Goal: Information Seeking & Learning: Learn about a topic

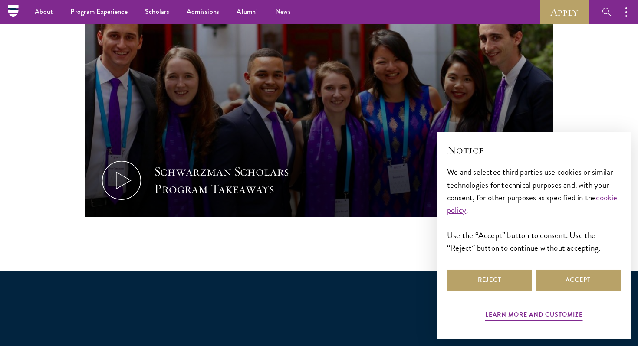
scroll to position [462, 0]
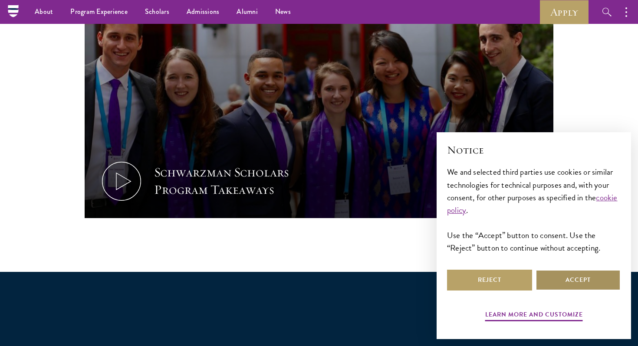
click at [543, 276] on button "Accept" at bounding box center [578, 280] width 85 height 21
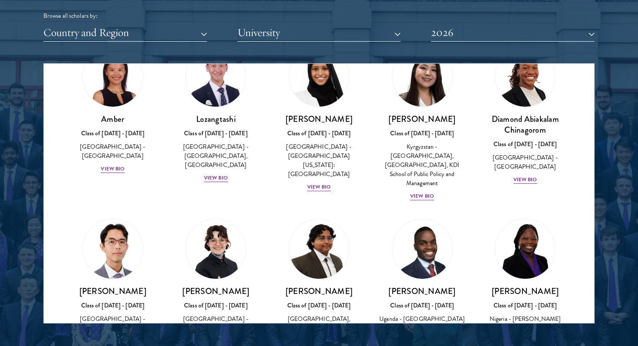
scroll to position [25, 0]
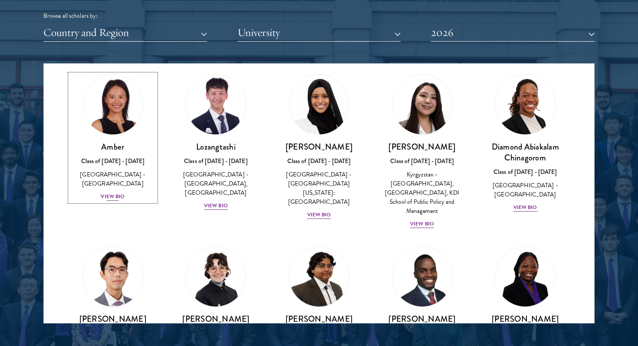
click at [112, 193] on div "View Bio" at bounding box center [113, 197] width 24 height 8
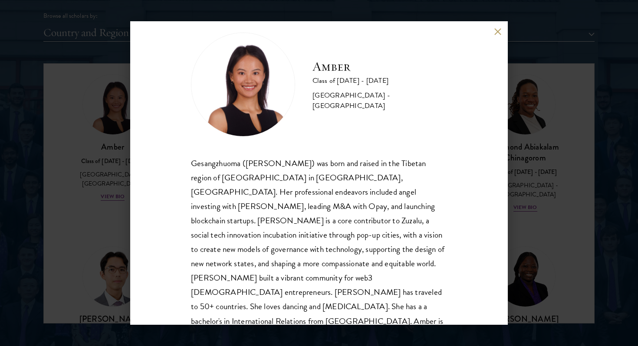
scroll to position [15, 0]
click at [500, 34] on button at bounding box center [497, 31] width 7 height 7
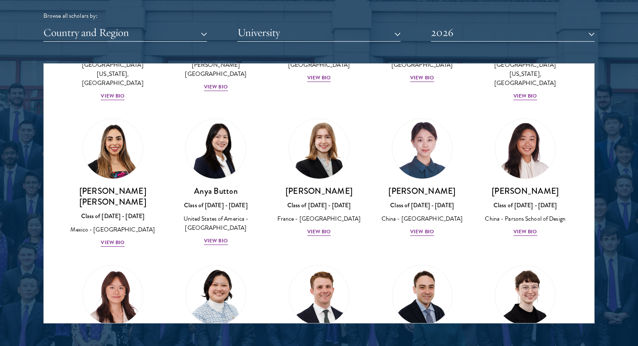
scroll to position [644, 0]
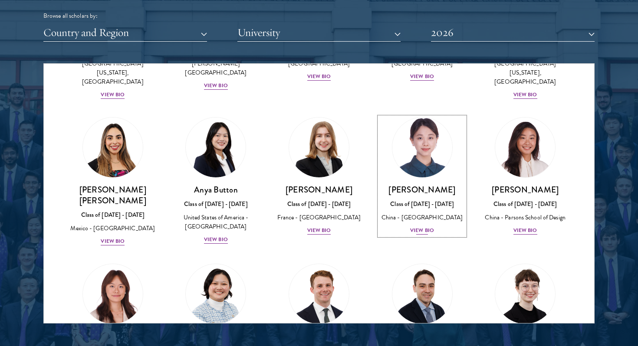
click at [420, 227] on div "View Bio" at bounding box center [422, 231] width 24 height 8
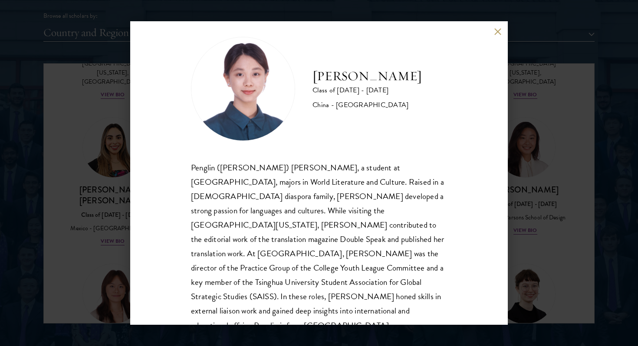
scroll to position [15, 0]
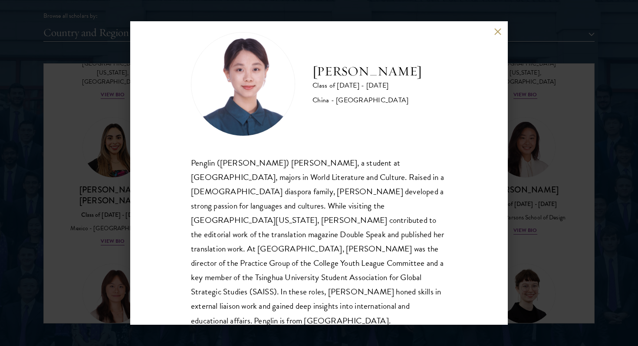
click at [495, 32] on button at bounding box center [497, 31] width 7 height 7
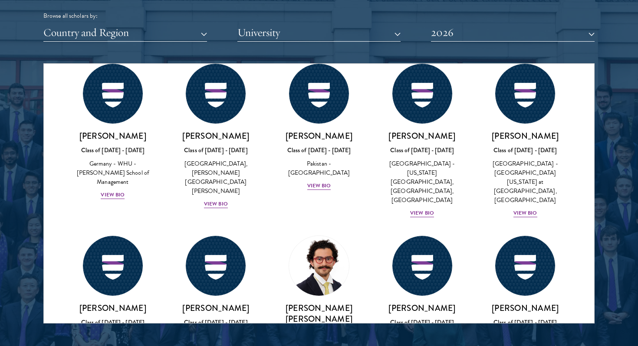
scroll to position [1702, 0]
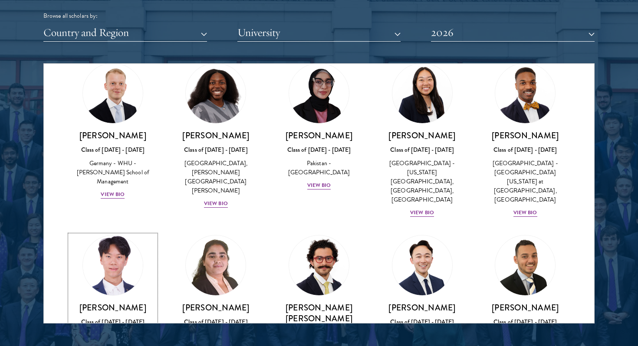
click at [115, 345] on div "View Bio" at bounding box center [113, 349] width 24 height 8
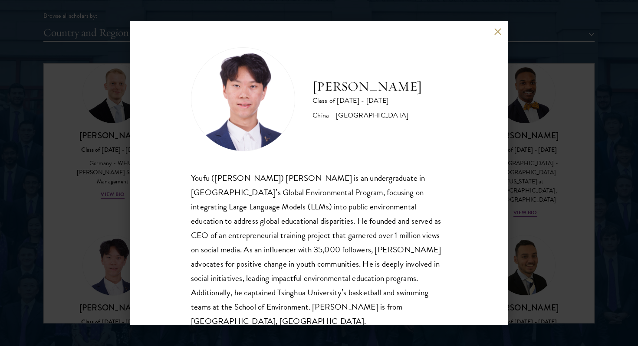
scroll to position [15, 0]
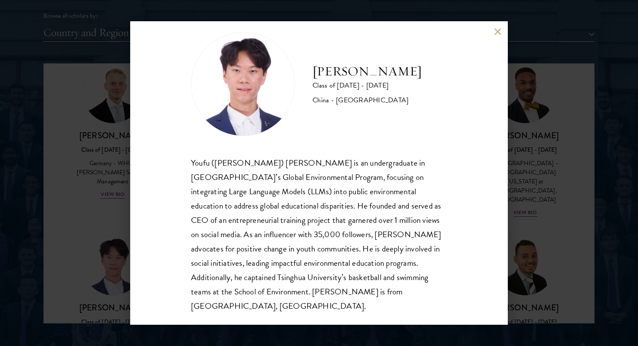
click at [496, 34] on button at bounding box center [497, 31] width 7 height 7
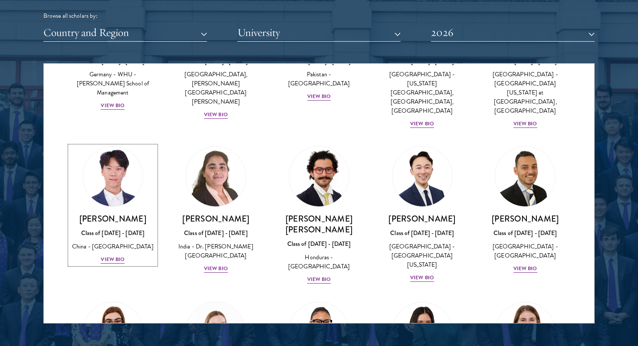
scroll to position [1818, 0]
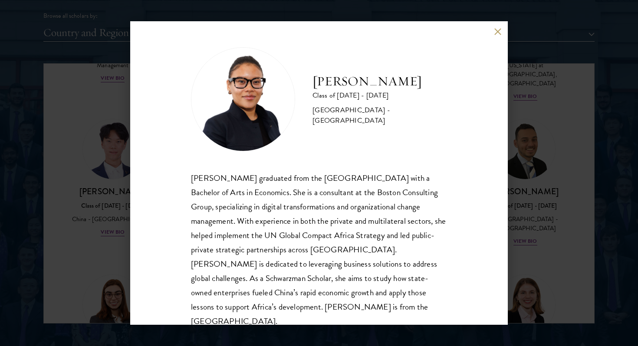
click at [496, 34] on button at bounding box center [497, 31] width 7 height 7
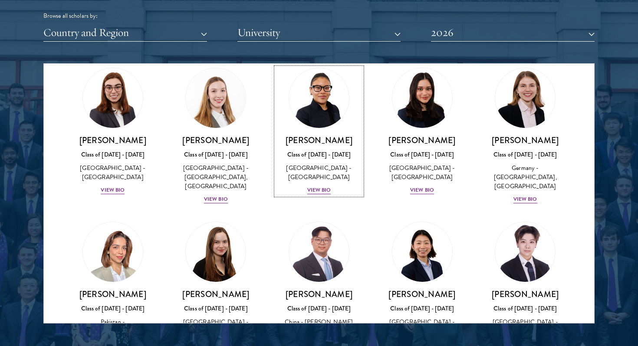
scroll to position [2027, 0]
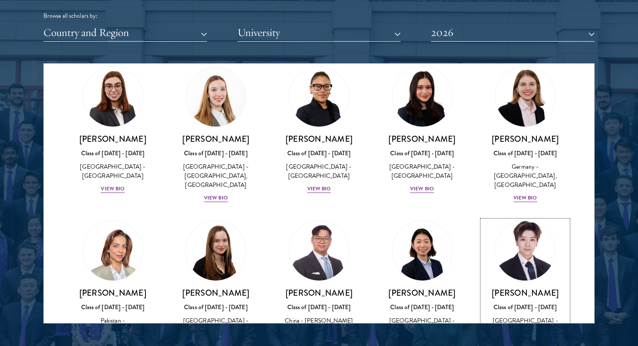
click at [538, 288] on div "[PERSON_NAME] Class of [DATE] - [DATE] [GEOGRAPHIC_DATA] - [GEOGRAPHIC_DATA][US…" at bounding box center [525, 327] width 86 height 79
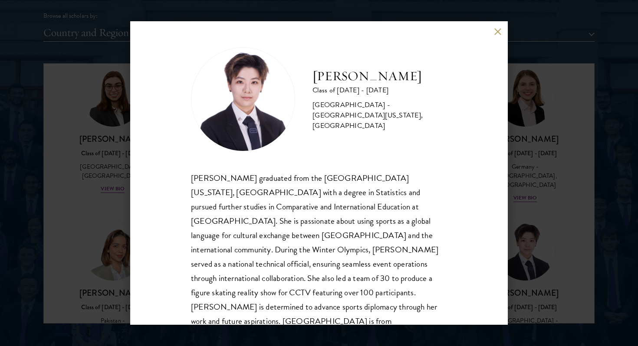
click at [570, 189] on div "[PERSON_NAME] Class of [DATE] - [DATE] [GEOGRAPHIC_DATA] - [GEOGRAPHIC_DATA][US…" at bounding box center [319, 173] width 638 height 346
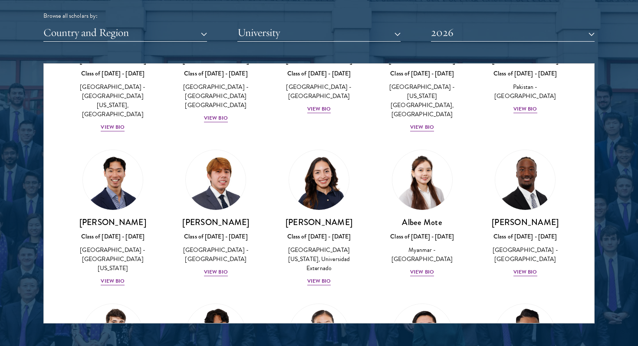
scroll to position [2914, 0]
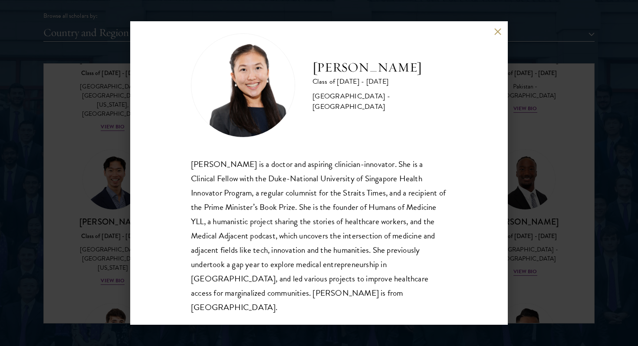
scroll to position [15, 0]
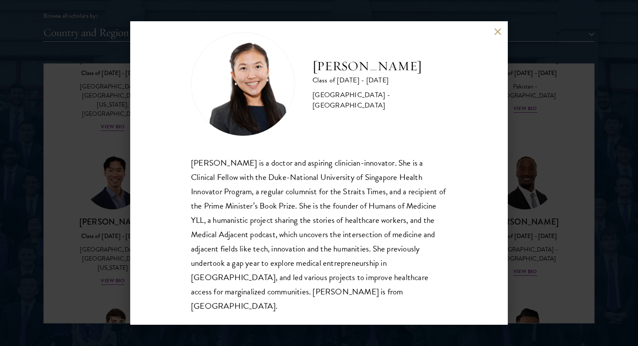
click at [498, 31] on button at bounding box center [497, 31] width 7 height 7
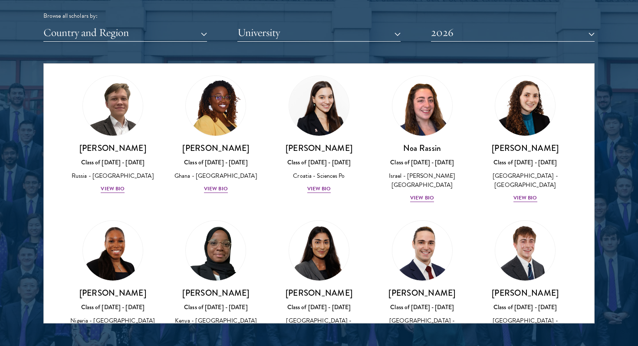
scroll to position [3335, 0]
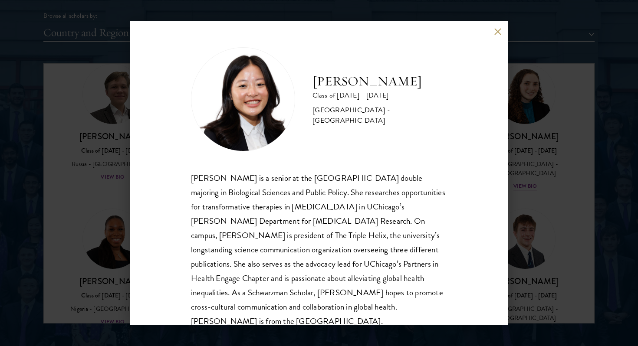
scroll to position [15, 0]
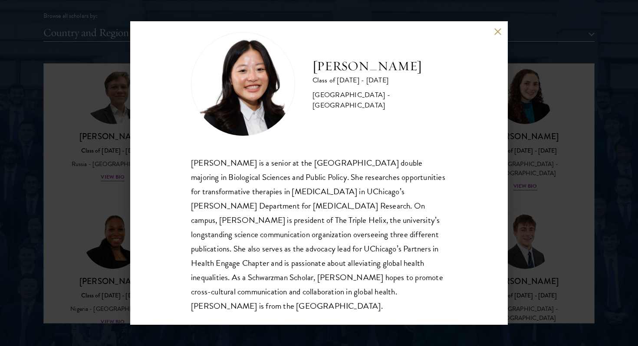
click at [497, 30] on button at bounding box center [497, 31] width 7 height 7
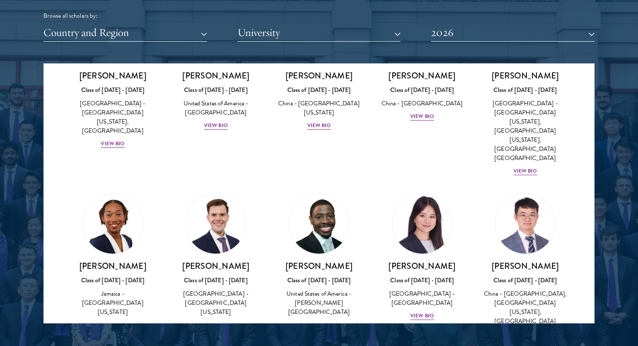
scroll to position [4212, 0]
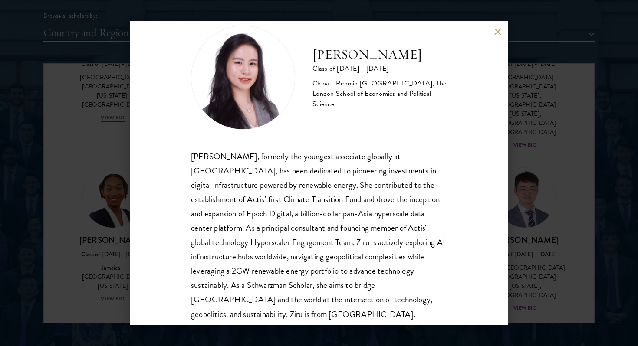
scroll to position [30, 0]
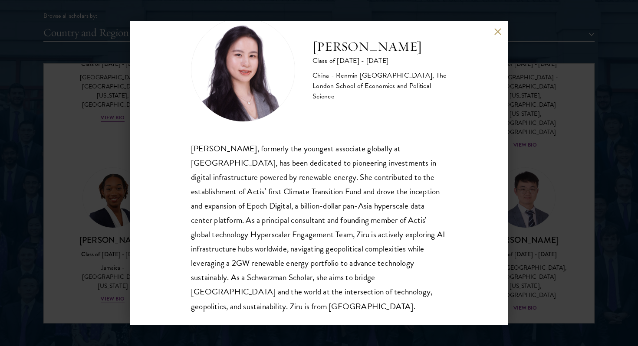
click at [553, 171] on div "[PERSON_NAME] Class of [DATE] - [DATE] [GEOGRAPHIC_DATA] - Renmin [GEOGRAPHIC_D…" at bounding box center [319, 173] width 638 height 346
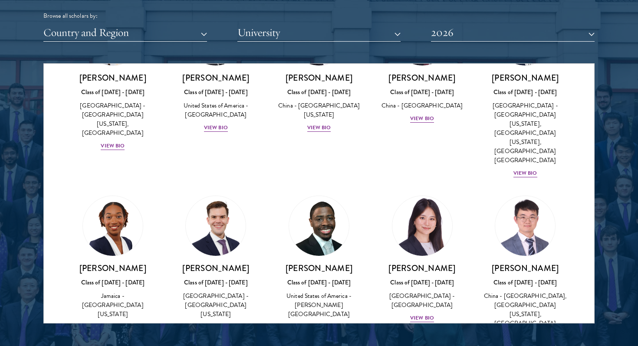
scroll to position [4157, 0]
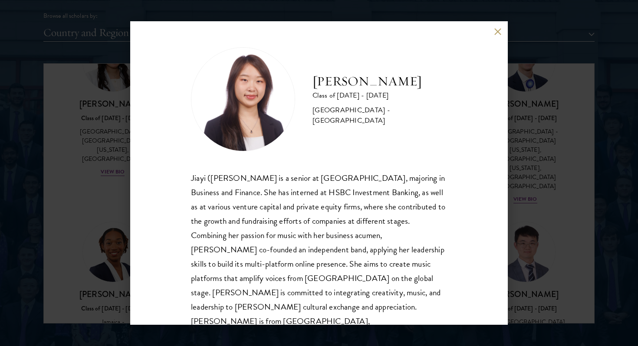
scroll to position [15, 0]
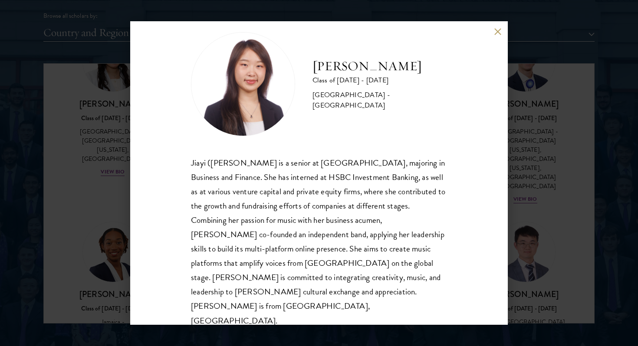
click at [493, 37] on div "[PERSON_NAME] Class of [DATE] - [DATE] [GEOGRAPHIC_DATA] - [GEOGRAPHIC_DATA] [P…" at bounding box center [319, 173] width 378 height 304
click at [494, 32] on button at bounding box center [497, 31] width 7 height 7
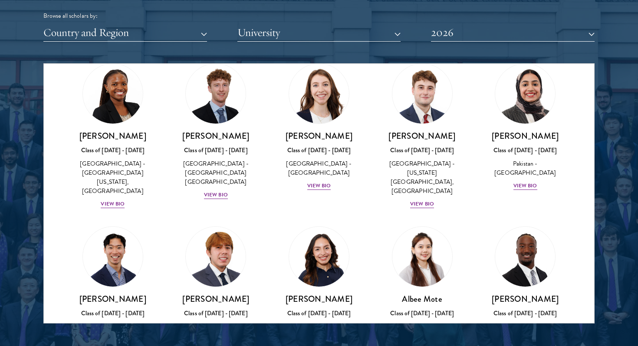
scroll to position [2763, 0]
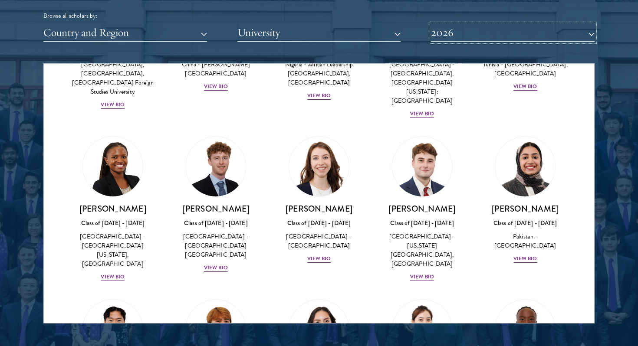
click at [471, 37] on button "2026" at bounding box center [513, 33] width 164 height 18
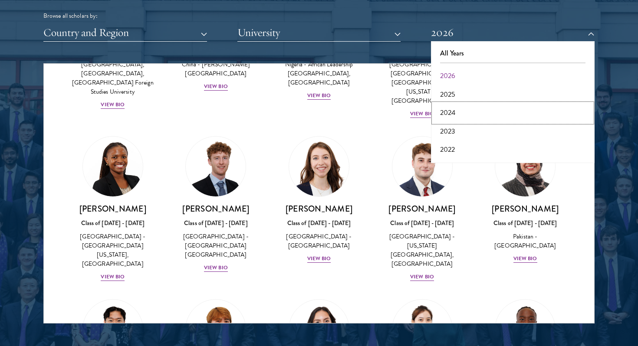
click at [446, 118] on button "2024" at bounding box center [513, 113] width 158 height 18
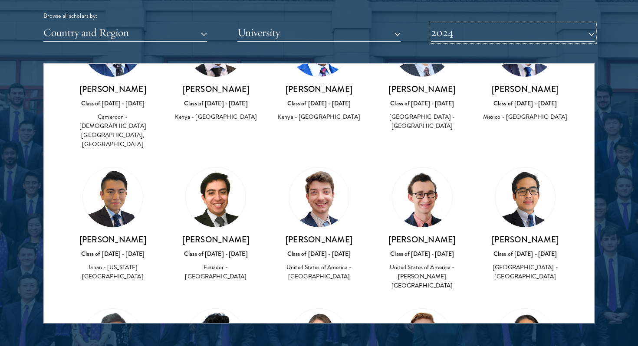
click at [476, 38] on button "2024" at bounding box center [513, 33] width 164 height 18
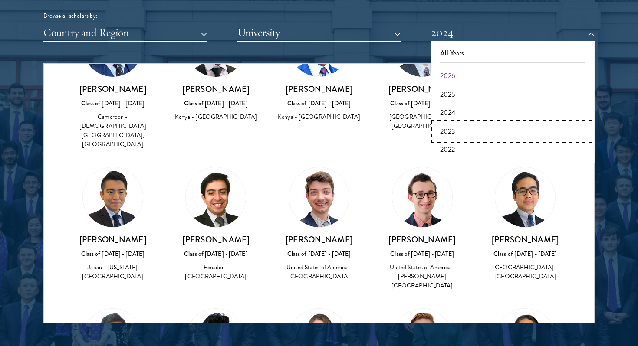
click at [444, 128] on button "2023" at bounding box center [513, 131] width 158 height 18
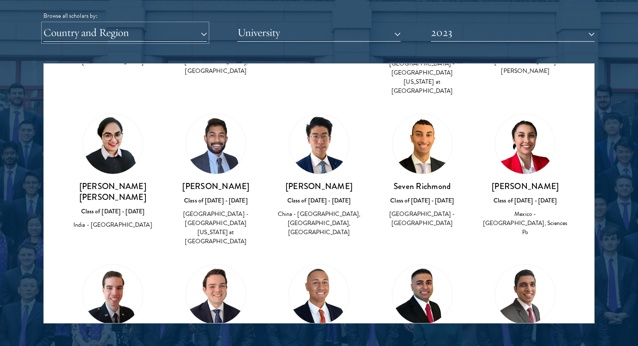
click at [135, 34] on button "Country and Region" at bounding box center [125, 33] width 164 height 18
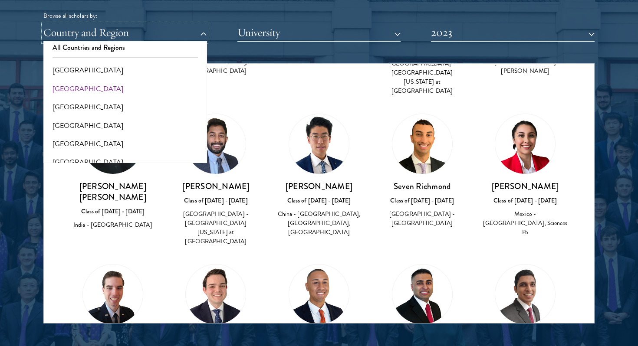
scroll to position [7, 0]
click at [278, 33] on button "University" at bounding box center [319, 33] width 164 height 18
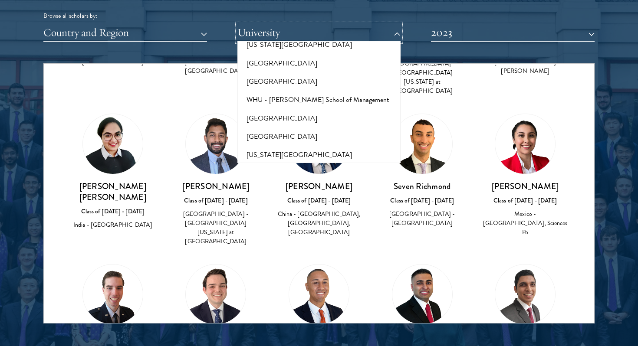
scroll to position [8676, 0]
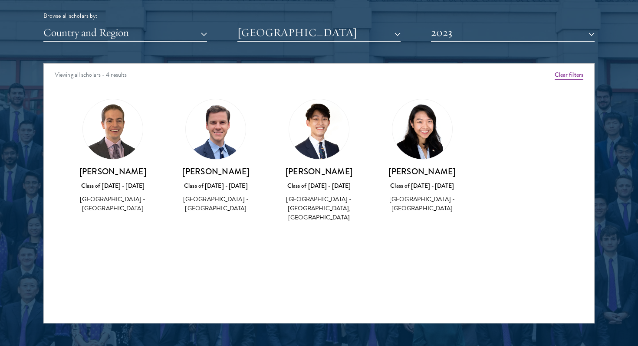
click at [419, 137] on img at bounding box center [422, 129] width 60 height 60
click at [423, 173] on h3 "[PERSON_NAME]" at bounding box center [422, 171] width 86 height 11
click at [419, 197] on div "[GEOGRAPHIC_DATA] - [GEOGRAPHIC_DATA]" at bounding box center [422, 204] width 86 height 18
click at [421, 147] on img at bounding box center [422, 129] width 60 height 60
click at [512, 32] on button "2023" at bounding box center [513, 33] width 164 height 18
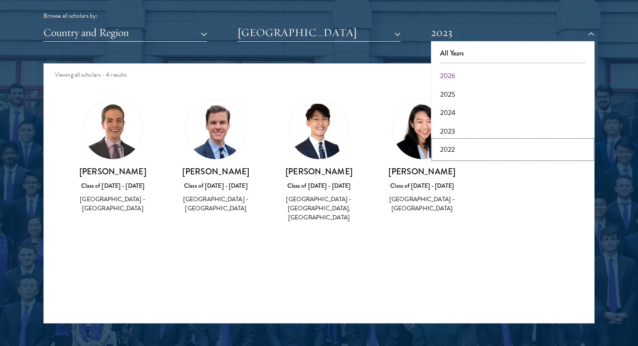
click at [449, 143] on button "2022" at bounding box center [513, 150] width 158 height 18
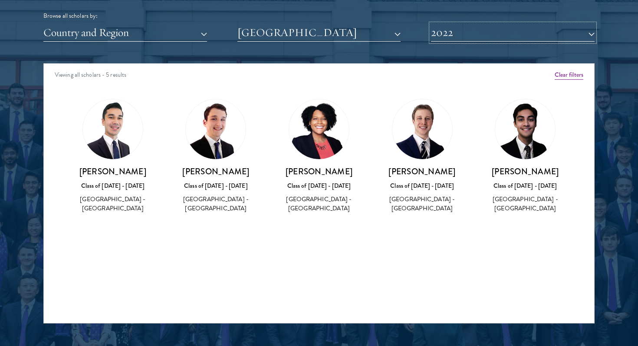
click at [467, 41] on button "2022" at bounding box center [513, 33] width 164 height 18
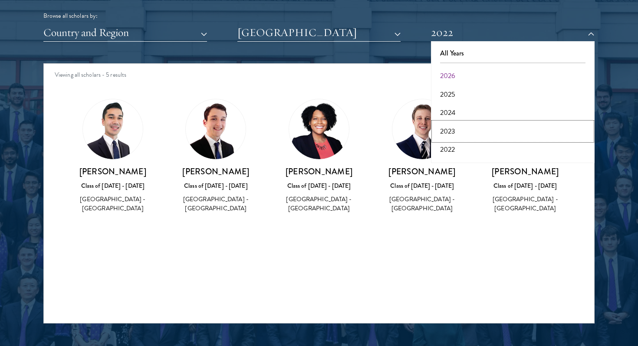
click at [450, 126] on button "2023" at bounding box center [513, 131] width 158 height 18
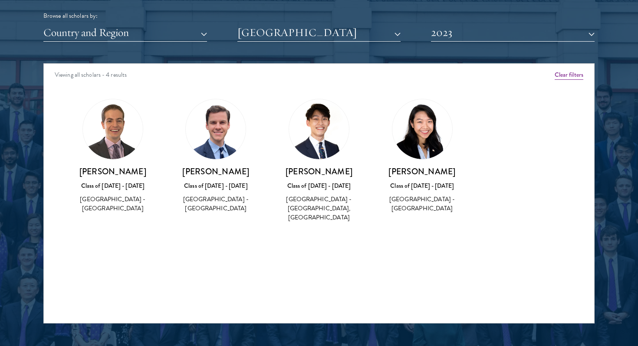
click at [419, 173] on h3 "[PERSON_NAME]" at bounding box center [422, 171] width 86 height 11
click at [414, 187] on div "Class of [DATE] - [DATE]" at bounding box center [422, 185] width 86 height 9
click at [411, 199] on div "[GEOGRAPHIC_DATA] - [GEOGRAPHIC_DATA]" at bounding box center [422, 204] width 86 height 18
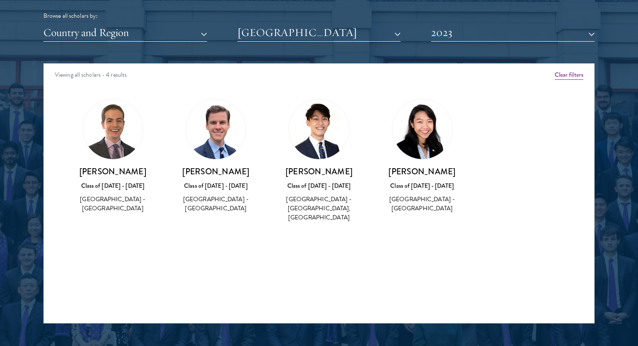
click at [325, 148] on img at bounding box center [319, 129] width 60 height 60
click at [428, 133] on img at bounding box center [422, 129] width 60 height 60
